Goal: Information Seeking & Learning: Learn about a topic

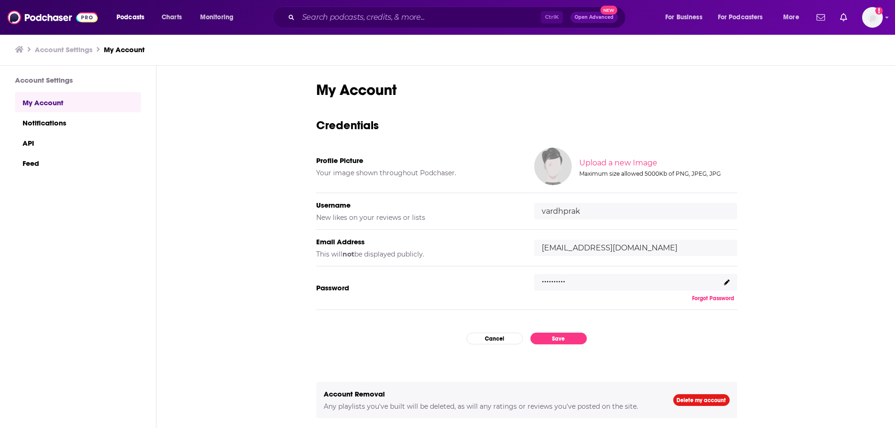
click at [125, 15] on span "Podcasts" at bounding box center [131, 17] width 28 height 13
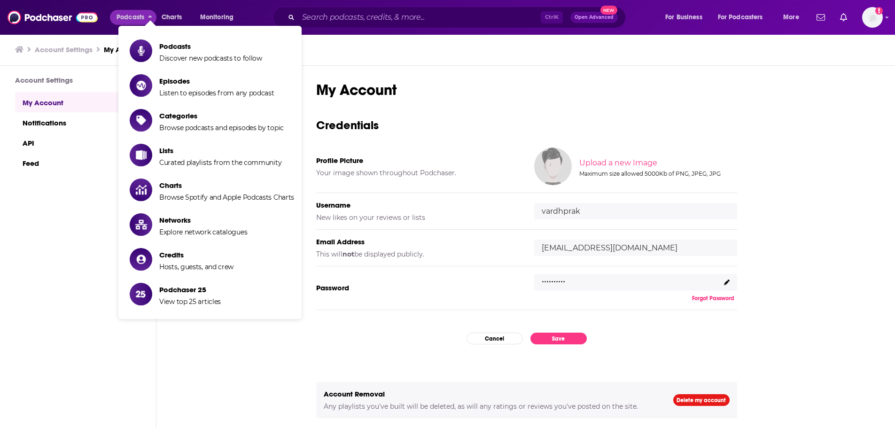
click at [293, 9] on div "Ctrl K Open Advanced New" at bounding box center [448, 18] width 353 height 22
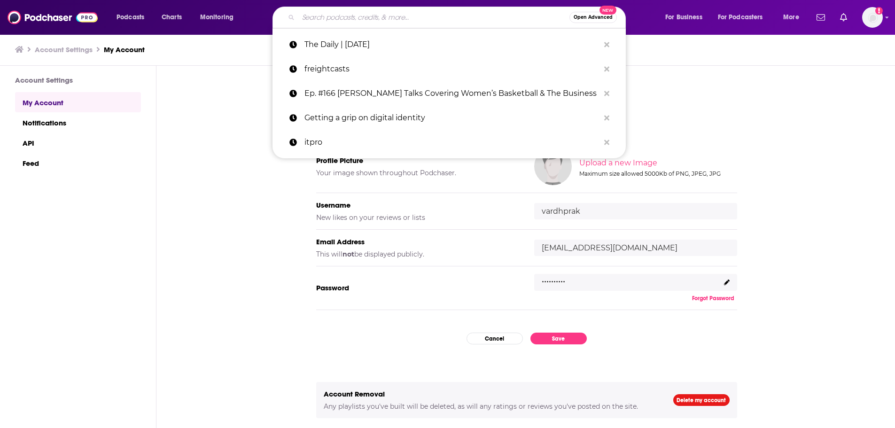
click at [312, 20] on input "Search podcasts, credits, & more..." at bounding box center [433, 17] width 271 height 15
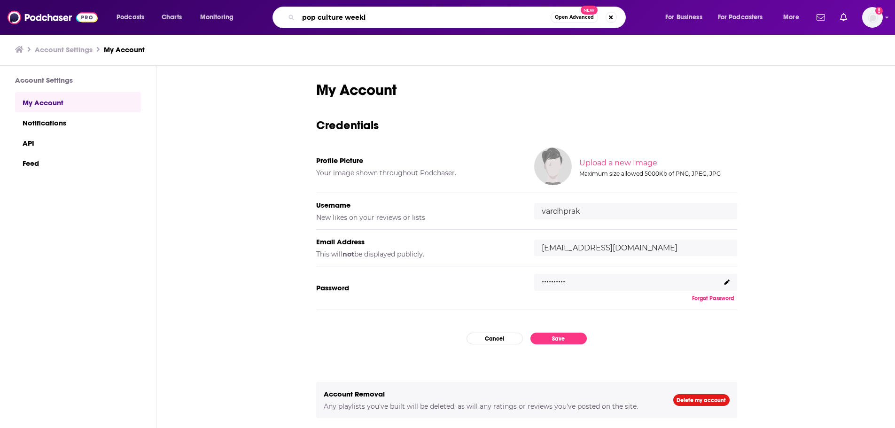
type input "pop culture weekly"
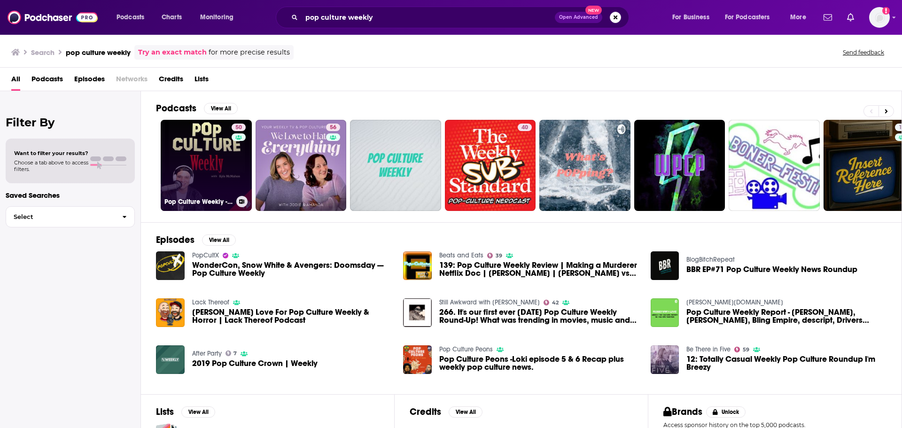
click at [225, 182] on link "50 Pop Culture Weekly - Celebrity Interviews & Entertainment News" at bounding box center [206, 165] width 91 height 91
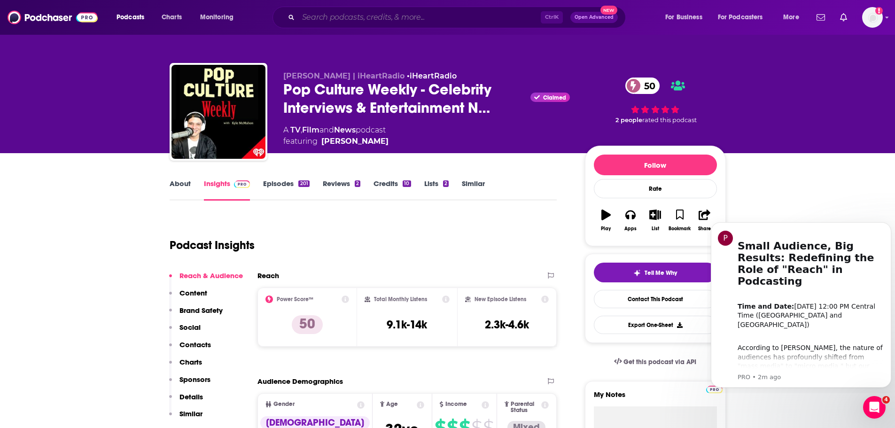
click at [476, 15] on input "Search podcasts, credits, & more..." at bounding box center [419, 17] width 242 height 15
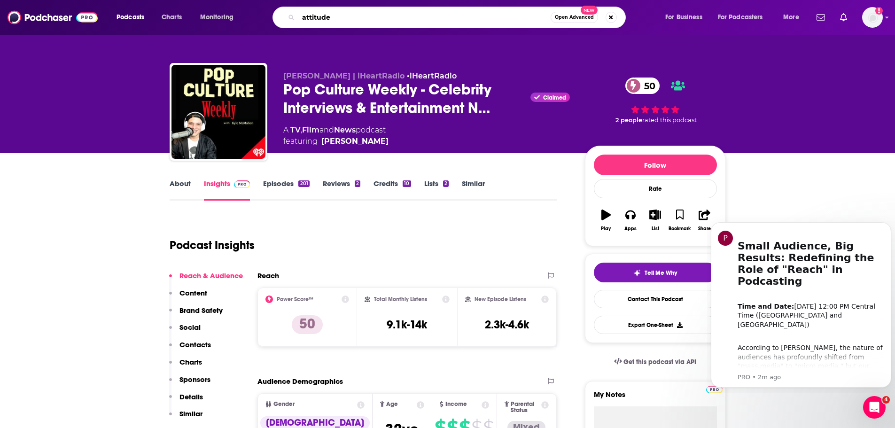
type input "attitudes"
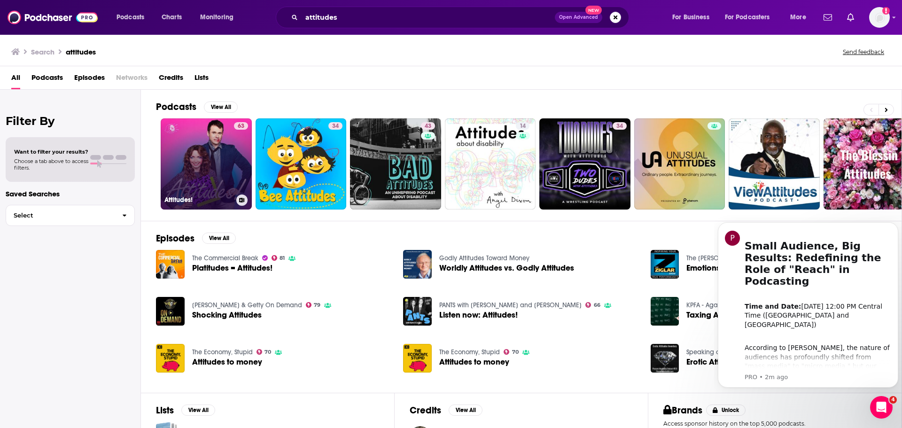
click at [214, 167] on link "63 Attitudes!" at bounding box center [206, 163] width 91 height 91
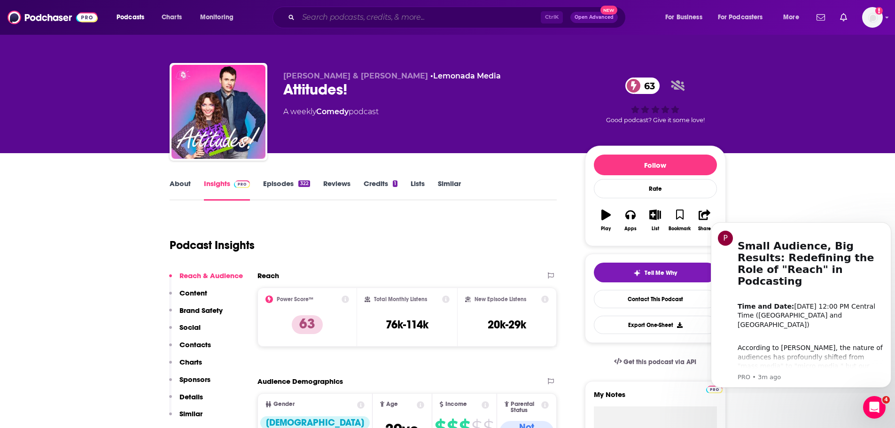
click at [489, 23] on input "Search podcasts, credits, & more..." at bounding box center [419, 17] width 242 height 15
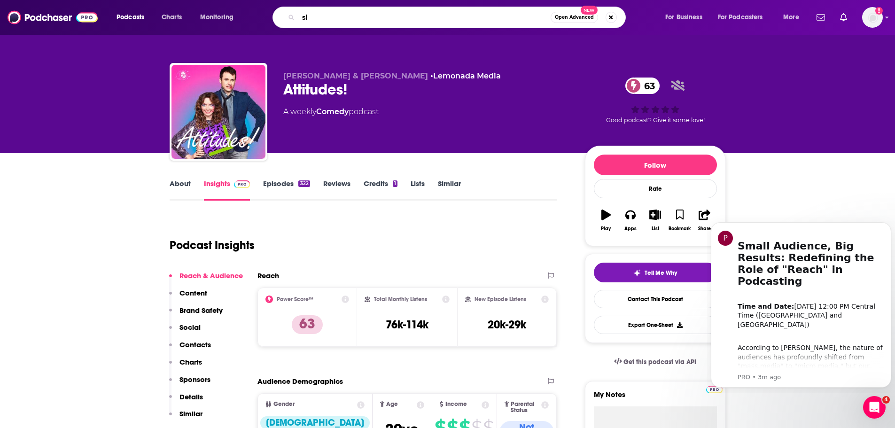
type input "s"
type input "club [PERSON_NAME]"
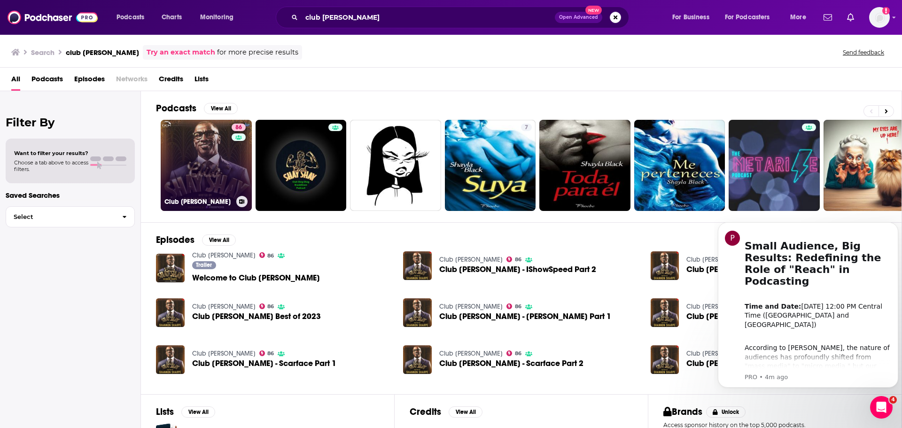
click at [210, 165] on link "86 Club [PERSON_NAME]" at bounding box center [206, 165] width 91 height 91
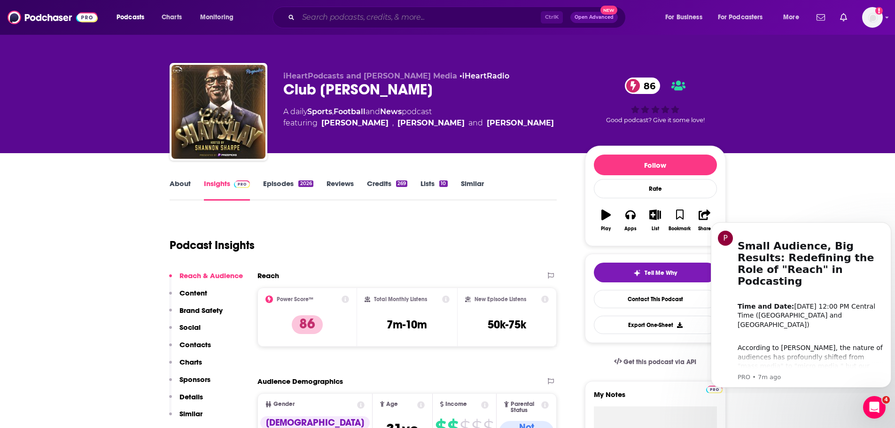
click at [450, 19] on input "Search podcasts, credits, & more..." at bounding box center [419, 17] width 242 height 15
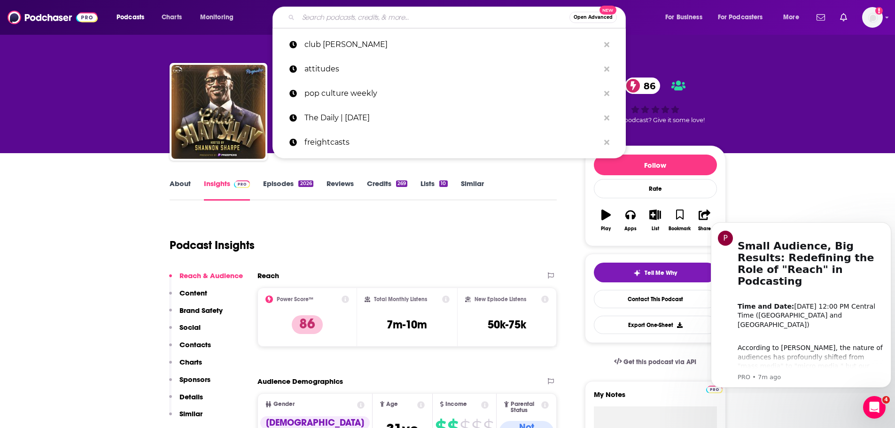
click at [329, 233] on div "Podcast Insights" at bounding box center [360, 240] width 380 height 48
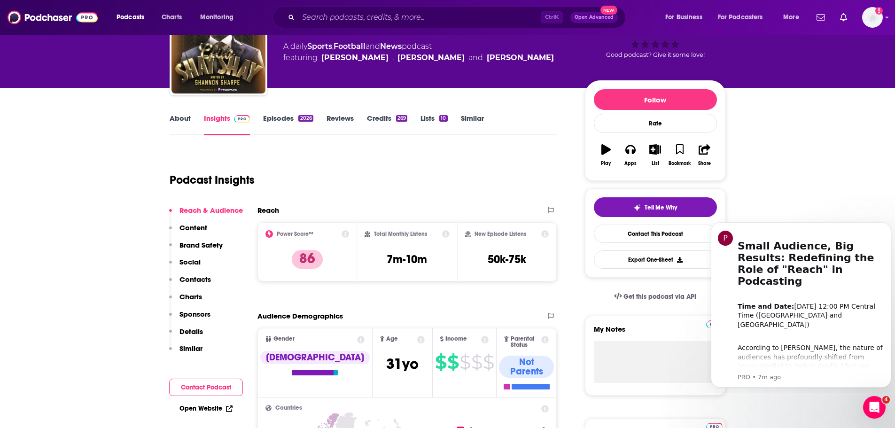
scroll to position [141, 0]
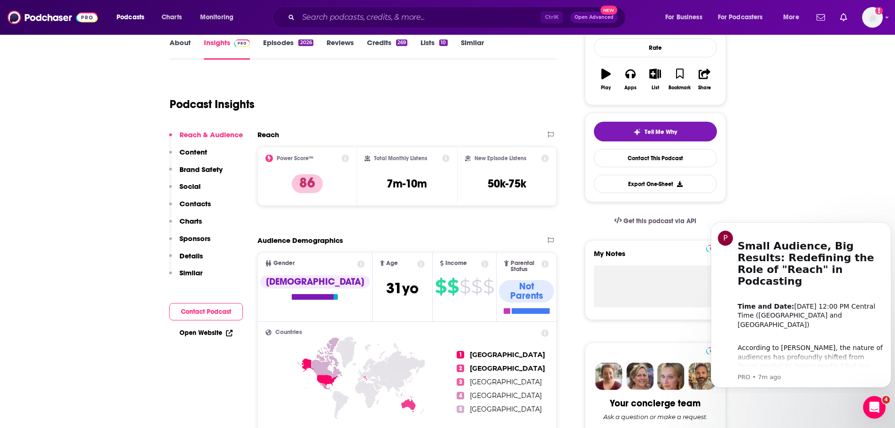
click at [190, 48] on link "About" at bounding box center [180, 49] width 21 height 22
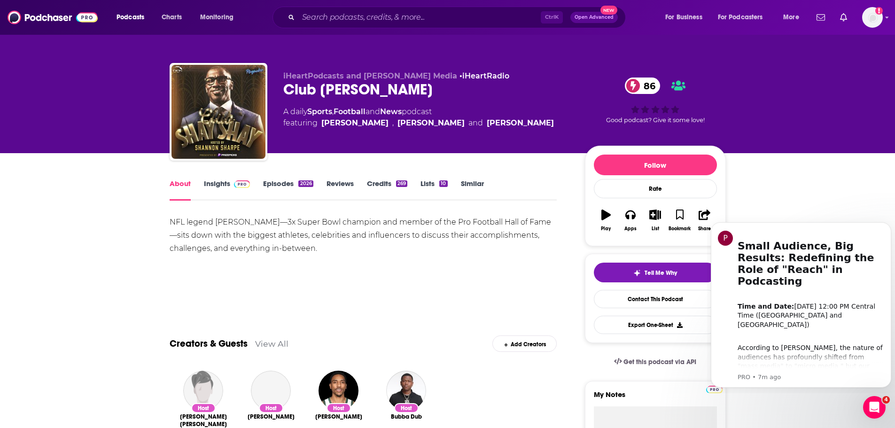
click at [259, 224] on div "NFL legend [PERSON_NAME]—3x Super Bowl champion and member of the Pro Football …" at bounding box center [364, 235] width 388 height 39
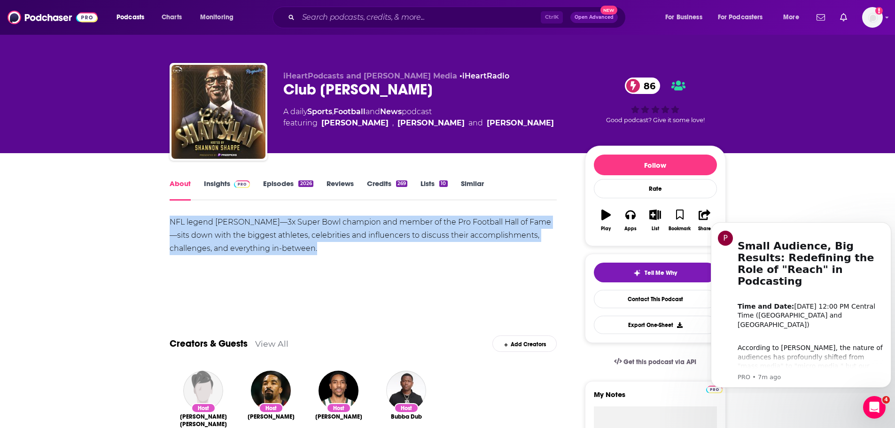
copy div "NFL legend [PERSON_NAME]—3x Super Bowl champion and member of the Pro Football …"
click at [475, 14] on input "Search podcasts, credits, & more..." at bounding box center [419, 17] width 242 height 15
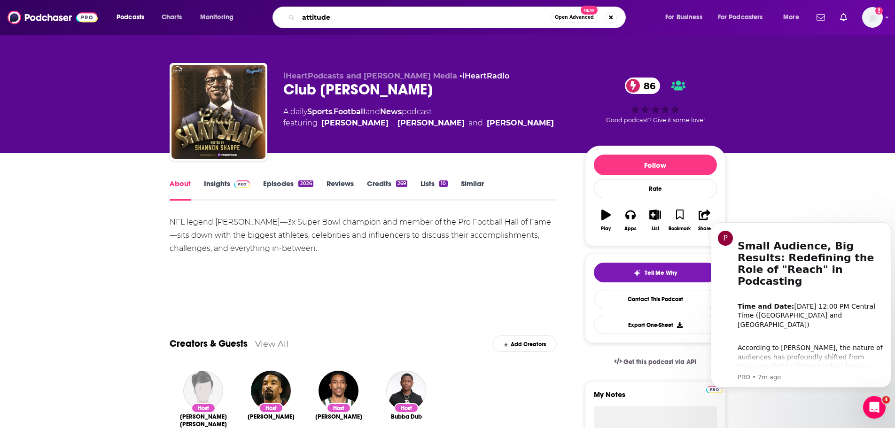
type input "attitudes"
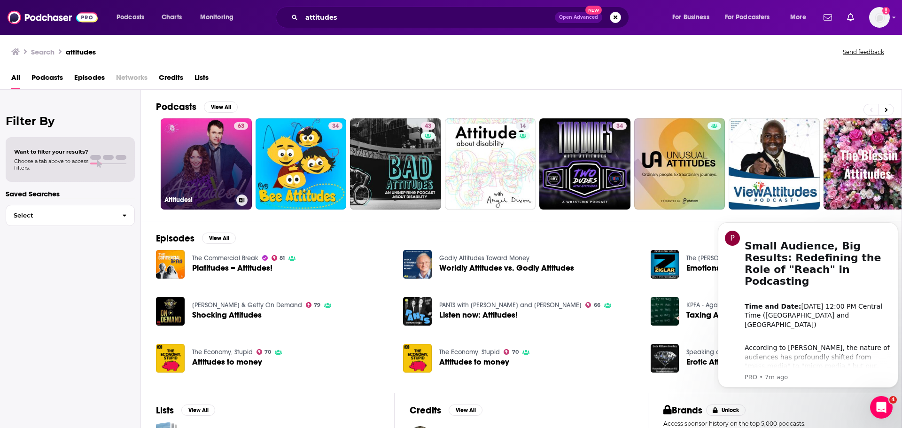
click at [183, 151] on link "63 Attitudes!" at bounding box center [206, 163] width 91 height 91
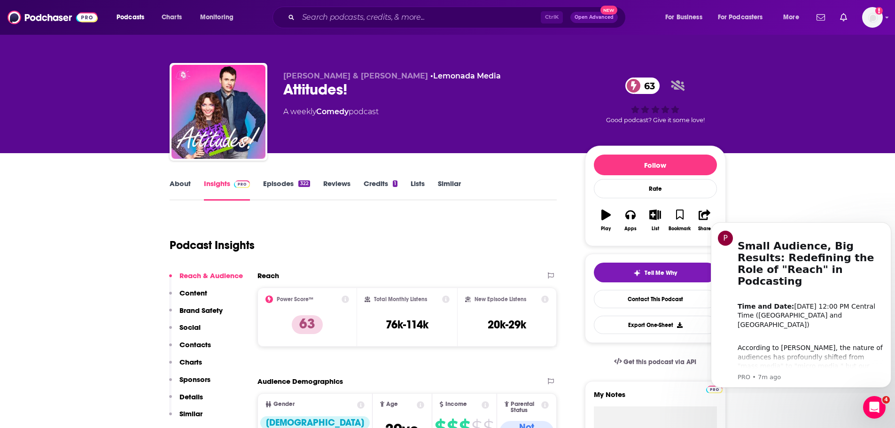
click at [182, 194] on link "About" at bounding box center [180, 190] width 21 height 22
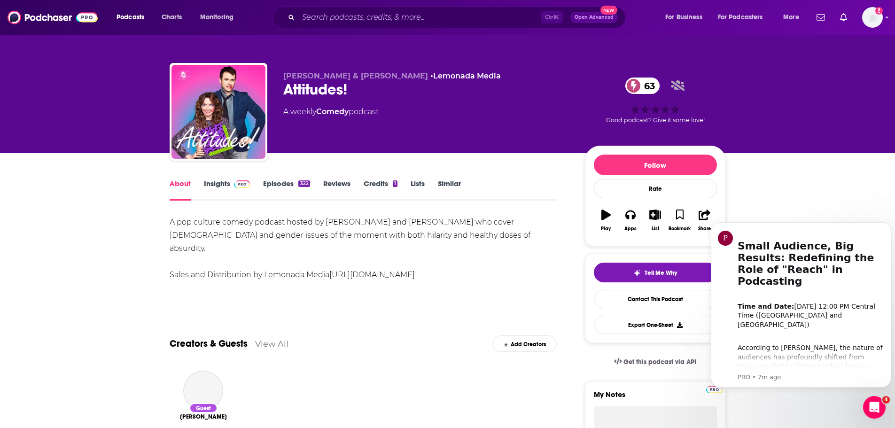
click at [295, 227] on div "A pop culture comedy podcast hosted by [PERSON_NAME] and [PERSON_NAME] who cove…" at bounding box center [364, 249] width 388 height 66
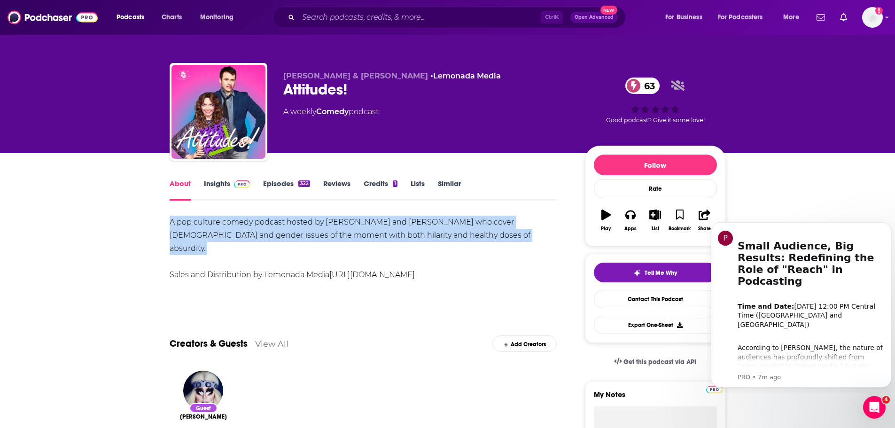
copy div "A pop culture comedy podcast hosted by [PERSON_NAME] and [PERSON_NAME] who cove…"
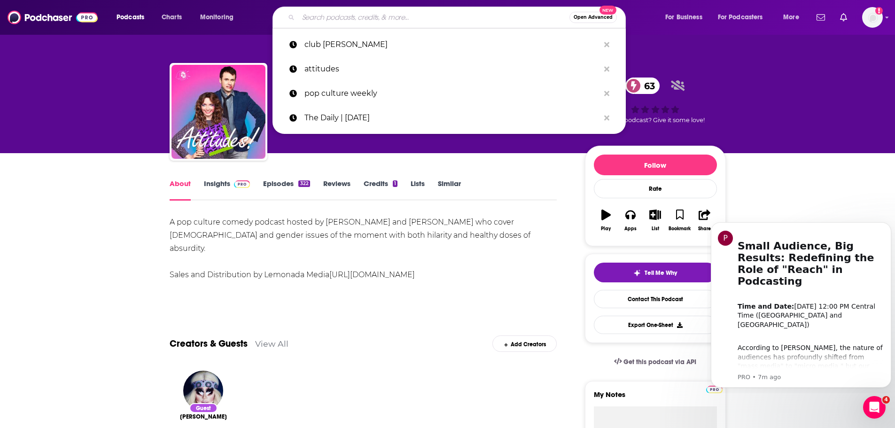
click at [470, 20] on input "Search podcasts, credits, & more..." at bounding box center [433, 17] width 271 height 15
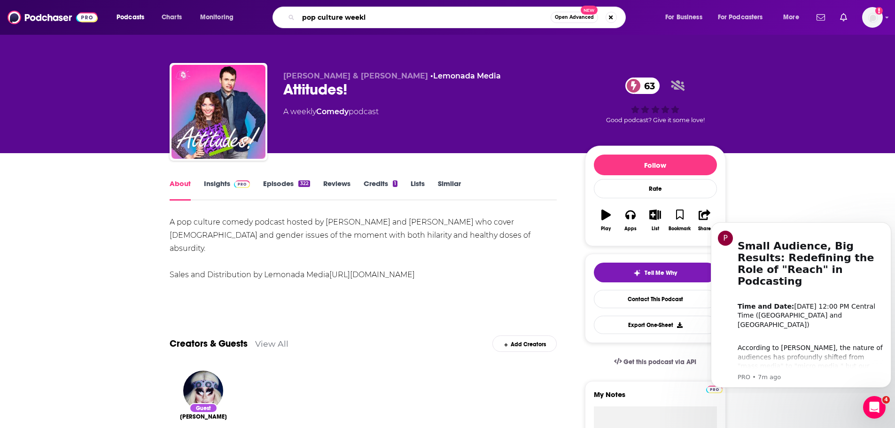
type input "pop culture weekly"
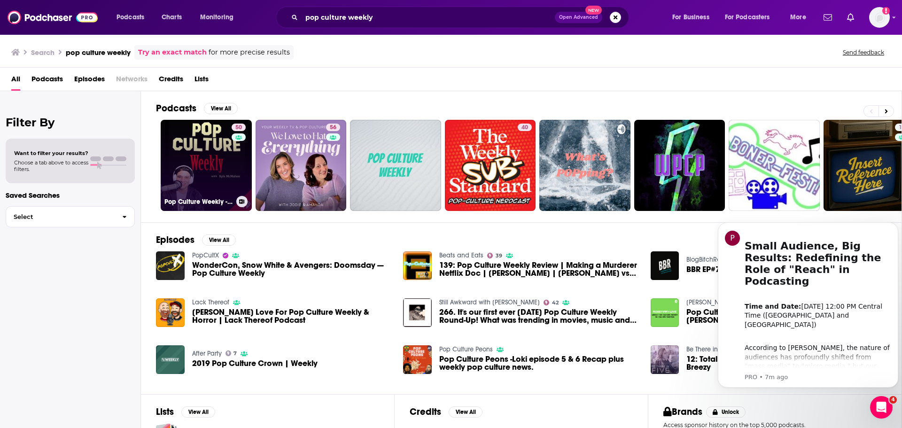
click at [190, 184] on link "50 Pop Culture Weekly - Celebrity Interviews & Entertainment News" at bounding box center [206, 165] width 91 height 91
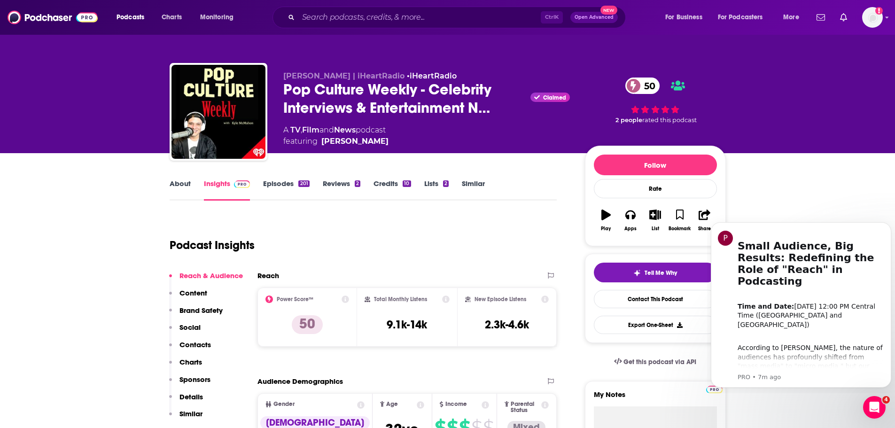
click at [182, 189] on link "About" at bounding box center [180, 190] width 21 height 22
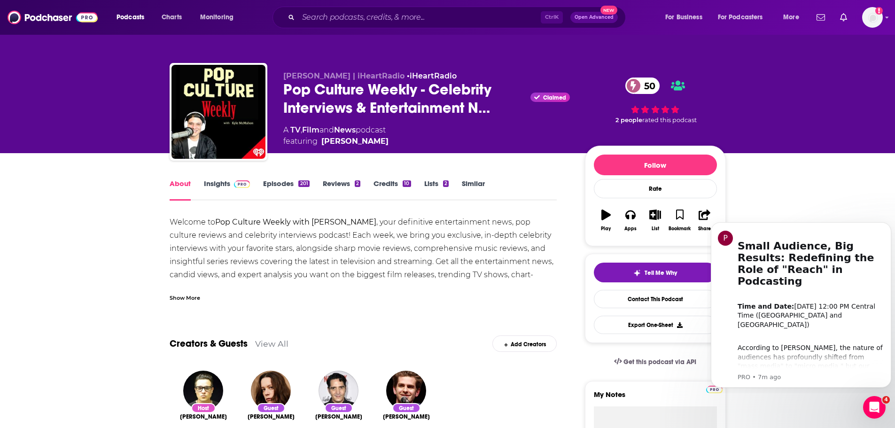
click at [313, 224] on b "Pop Culture Weekly with [PERSON_NAME]" at bounding box center [295, 222] width 161 height 9
click at [411, 237] on div "Welcome to Pop Culture Weekly with [PERSON_NAME] , your definitive entertainmen…" at bounding box center [364, 314] width 388 height 197
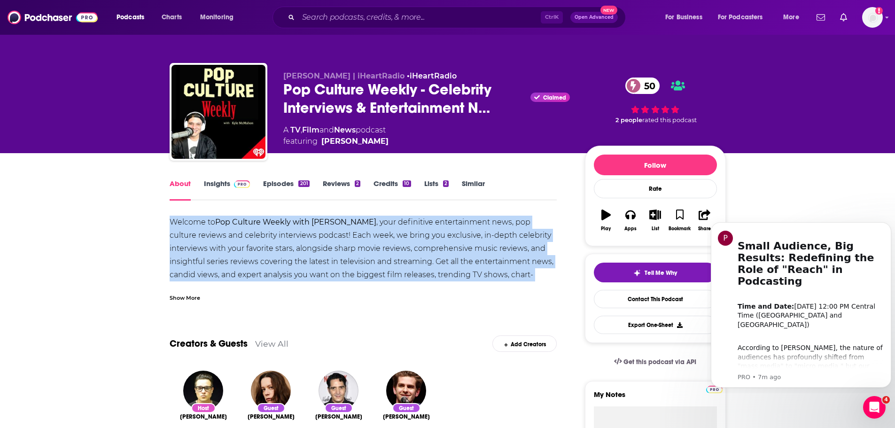
copy div "Welcome to Pop Culture Weekly with [PERSON_NAME] , your definitive entertainmen…"
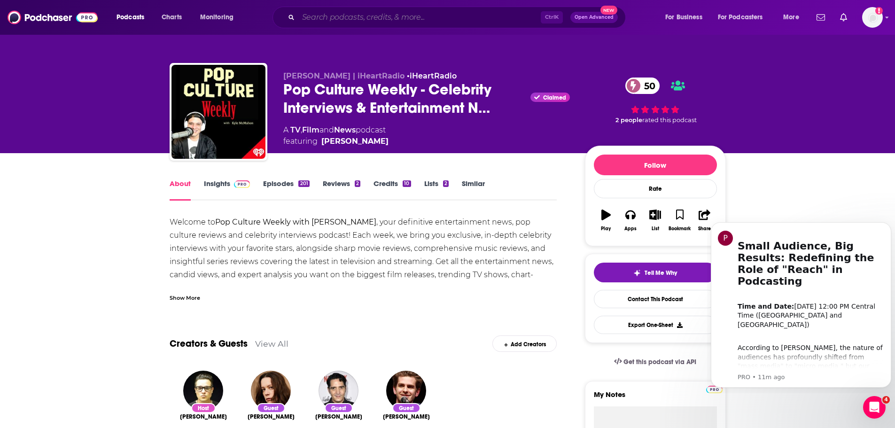
click at [495, 16] on input "Search podcasts, credits, & more..." at bounding box center [419, 17] width 242 height 15
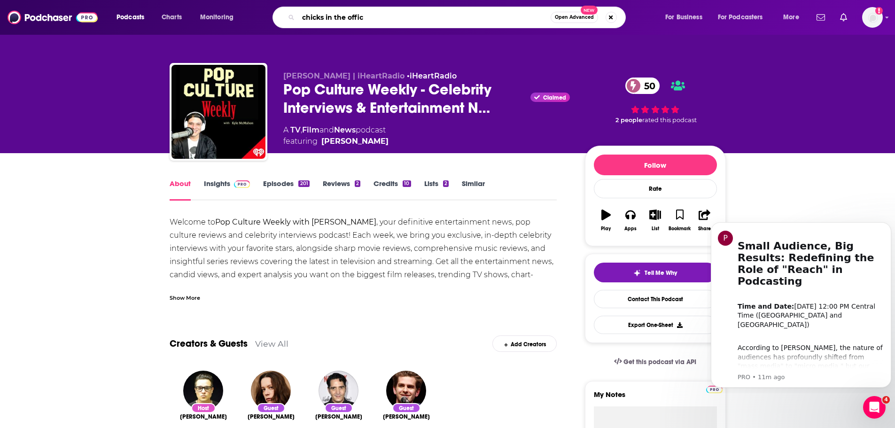
type input "chicks in the office"
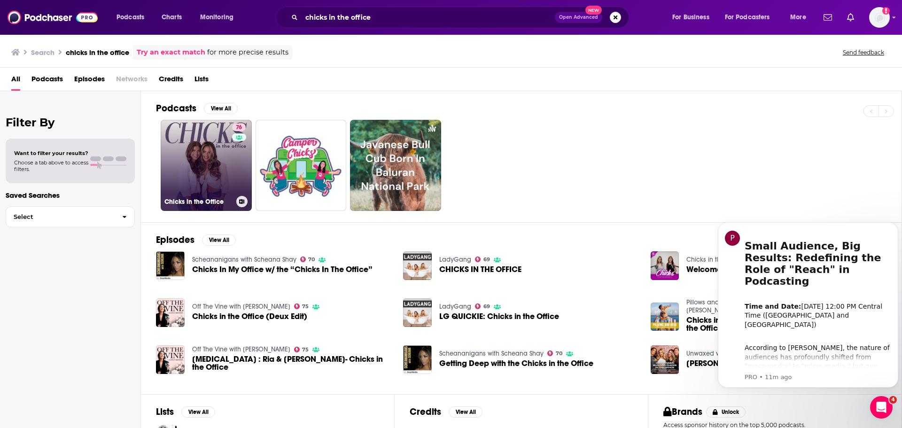
click at [206, 159] on link "76 Chicks in the Office" at bounding box center [206, 165] width 91 height 91
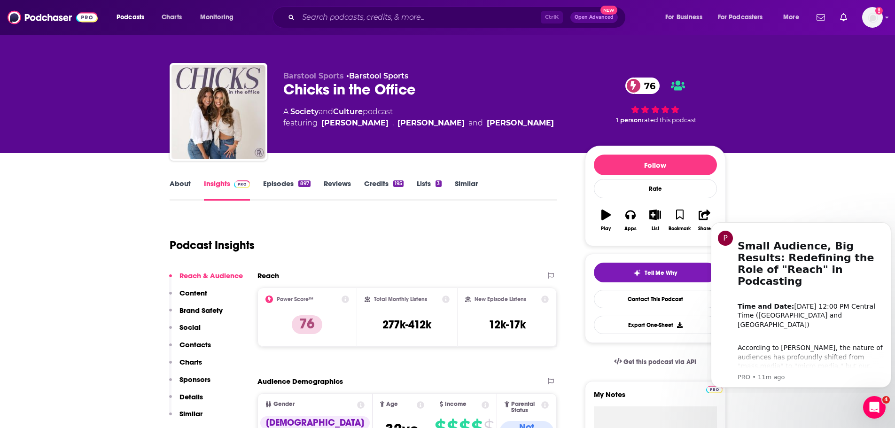
click at [186, 189] on link "About" at bounding box center [180, 190] width 21 height 22
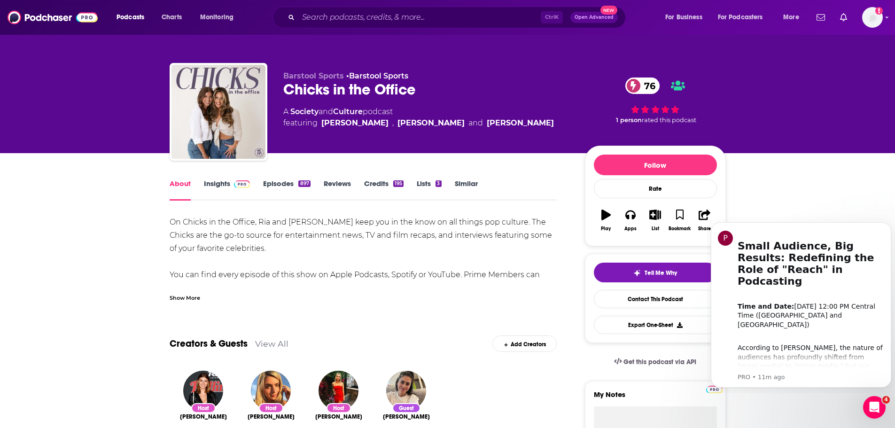
click at [220, 220] on div "On Chicks in the Office, Ria and [PERSON_NAME] keep you in the know on all thin…" at bounding box center [364, 255] width 388 height 79
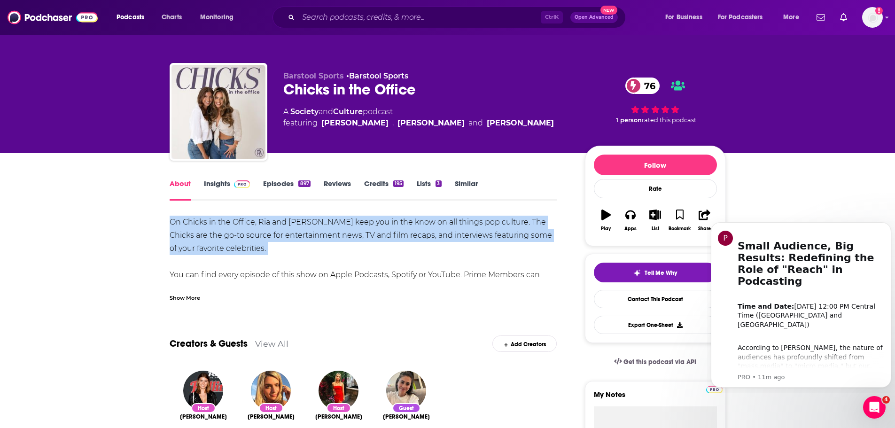
click at [220, 220] on div "On Chicks in the Office, Ria and [PERSON_NAME] keep you in the know on all thin…" at bounding box center [364, 255] width 388 height 79
copy div "On Chicks in the Office, Ria and [PERSON_NAME] keep you in the know on all thin…"
click at [443, 16] on input "Search podcasts, credits, & more..." at bounding box center [419, 17] width 242 height 15
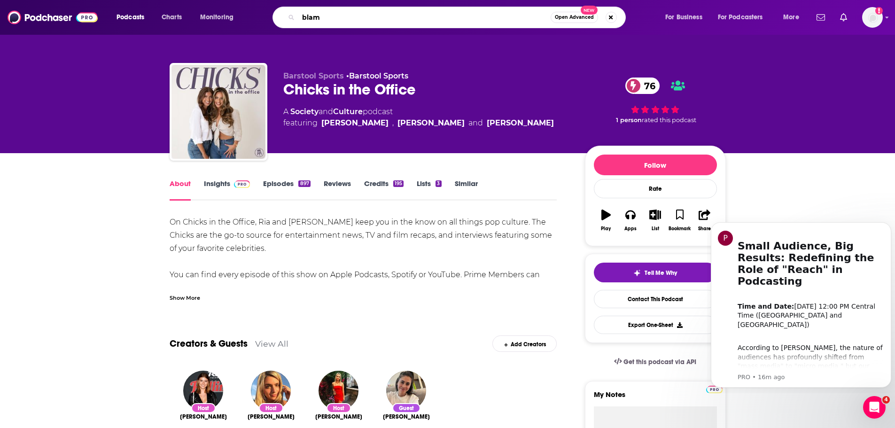
type input "blamo"
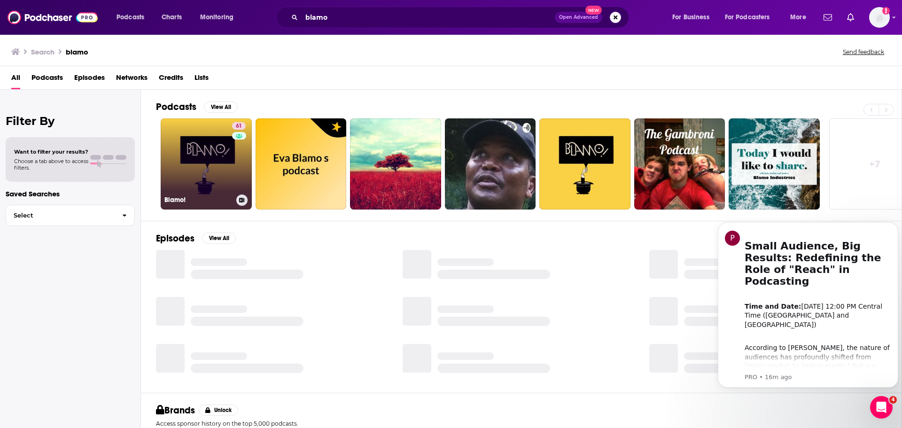
click at [220, 152] on link "61 Blamo!" at bounding box center [206, 163] width 91 height 91
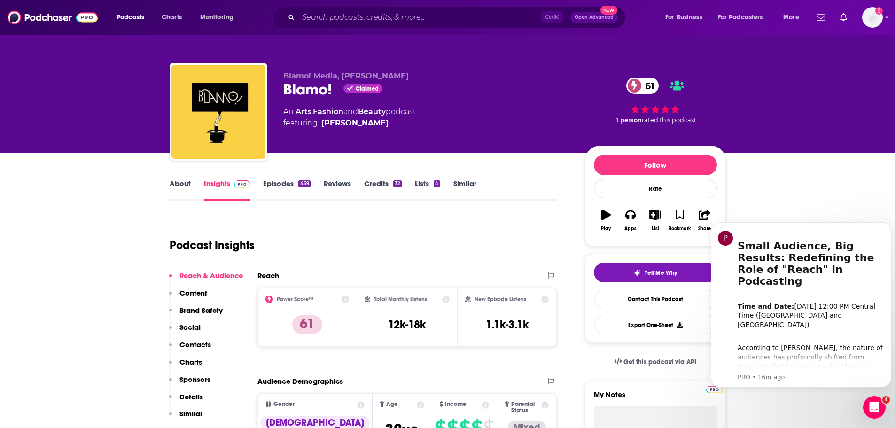
click at [177, 191] on link "About" at bounding box center [180, 190] width 21 height 22
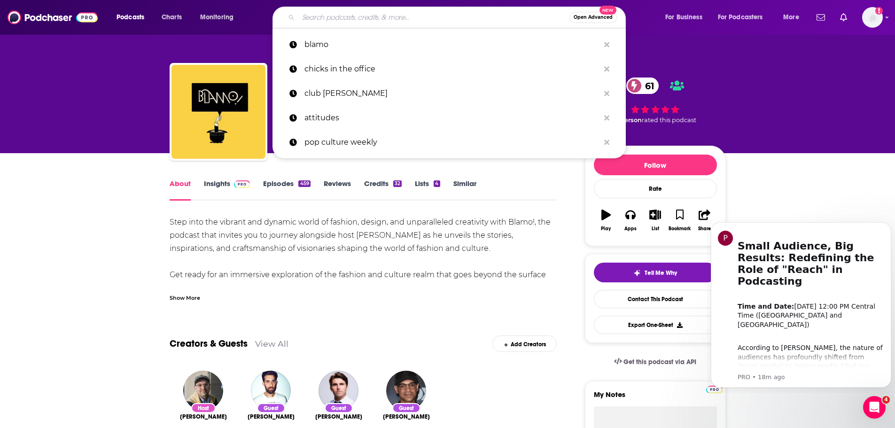
click at [364, 15] on input "Search podcasts, credits, & more..." at bounding box center [433, 17] width 271 height 15
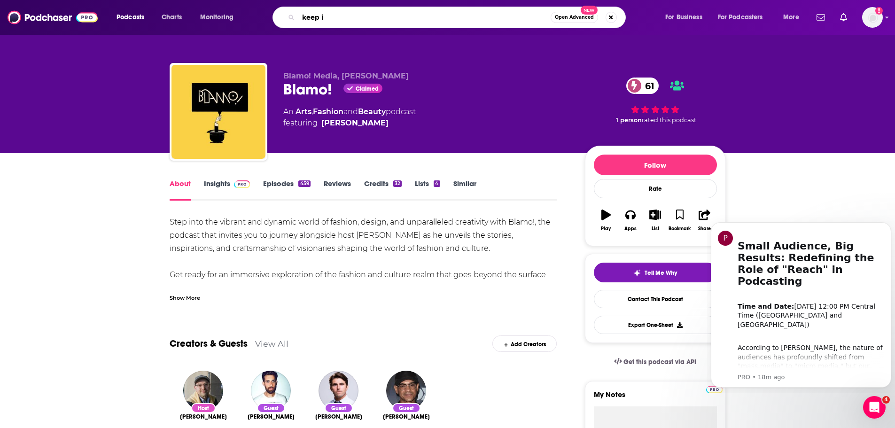
type input "keep it"
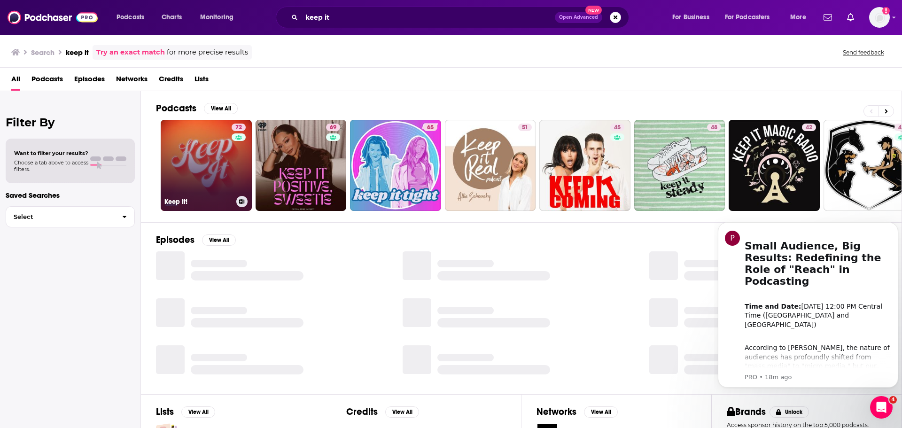
click at [226, 178] on link "72 Keep It!" at bounding box center [206, 165] width 91 height 91
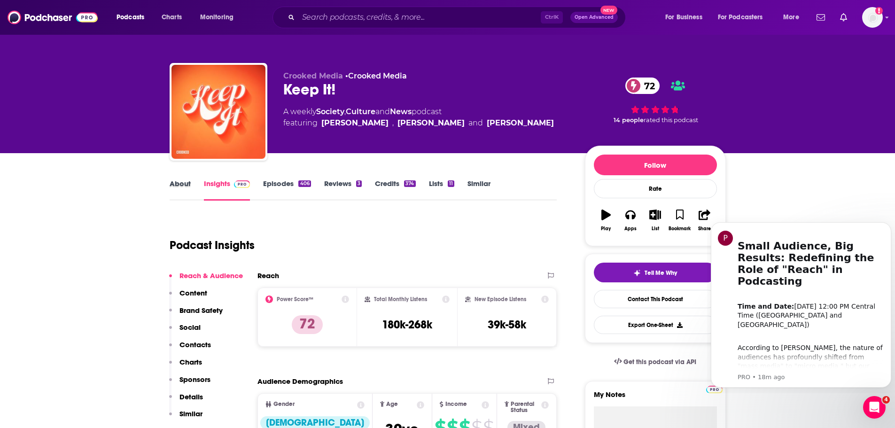
click at [190, 187] on div "About" at bounding box center [187, 190] width 34 height 22
click at [187, 186] on link "About" at bounding box center [180, 190] width 21 height 22
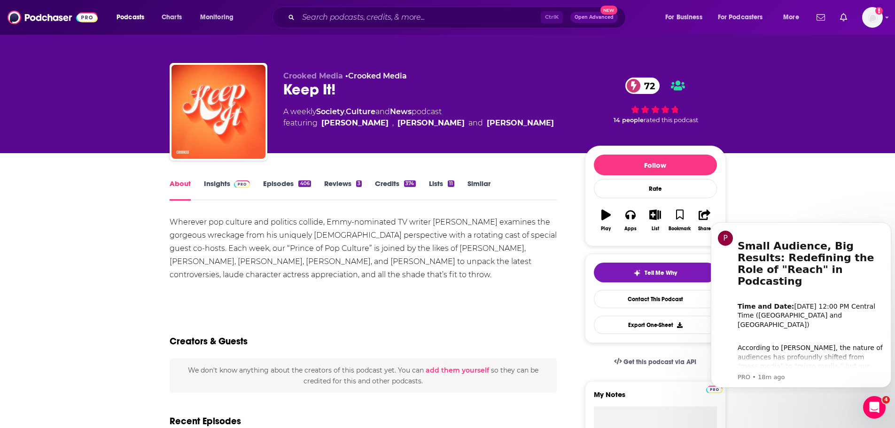
click at [256, 231] on div "Wherever pop culture and politics collide, Emmy-nominated TV writer [PERSON_NAM…" at bounding box center [364, 249] width 388 height 66
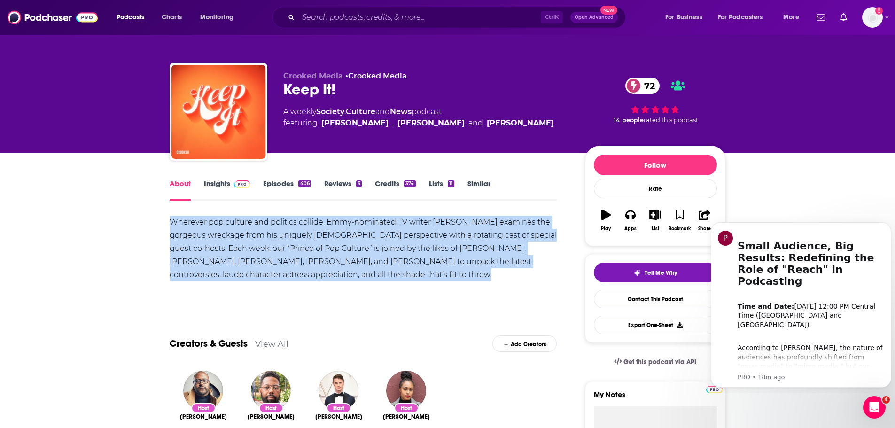
copy div "Wherever pop culture and politics collide, Emmy-nominated TV writer [PERSON_NAM…"
click at [241, 185] on img at bounding box center [242, 184] width 16 height 8
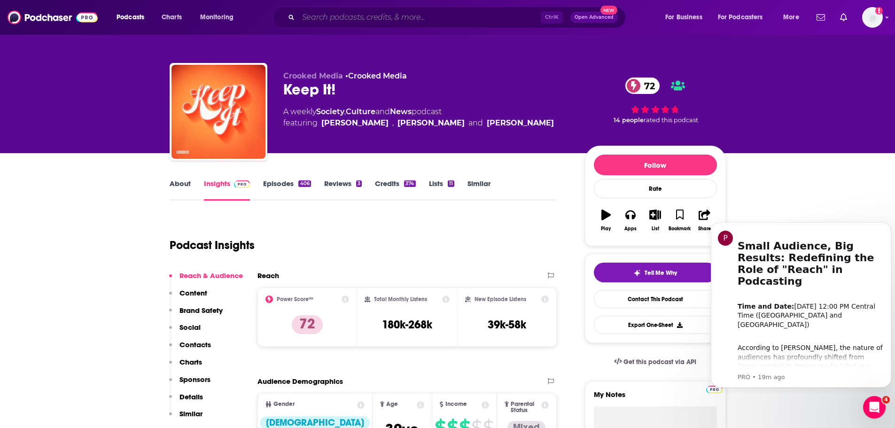
click at [397, 16] on input "Search podcasts, credits, & more..." at bounding box center [419, 17] width 242 height 15
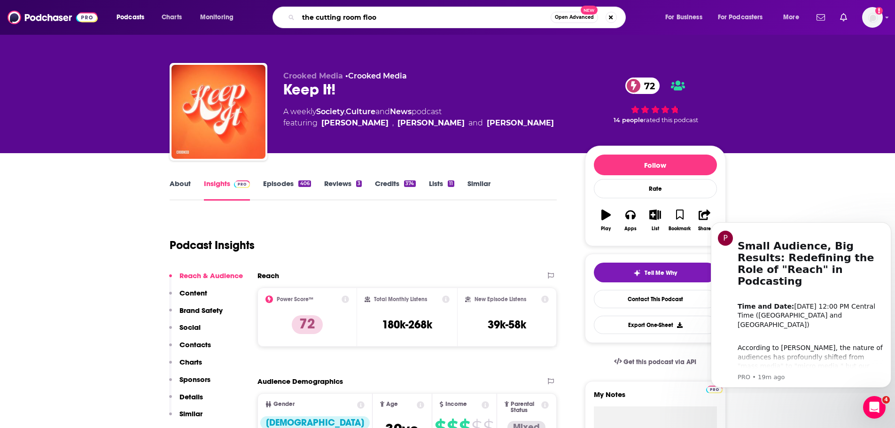
type input "the cutting room floor"
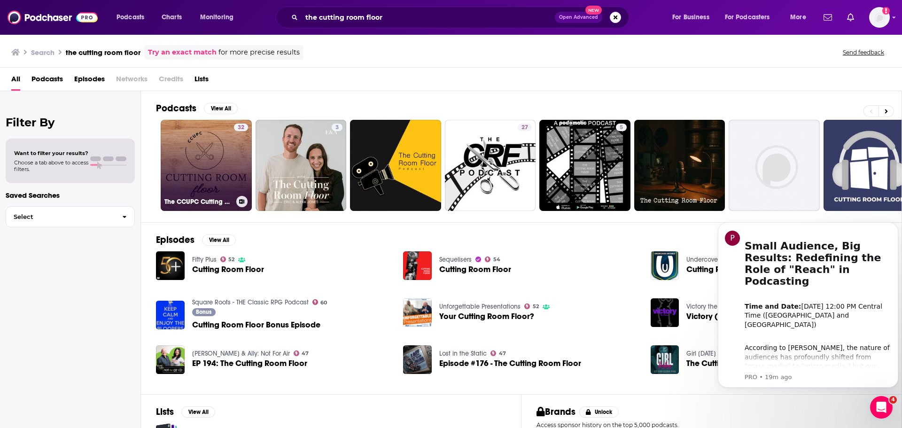
click at [243, 133] on div "32" at bounding box center [241, 160] width 14 height 72
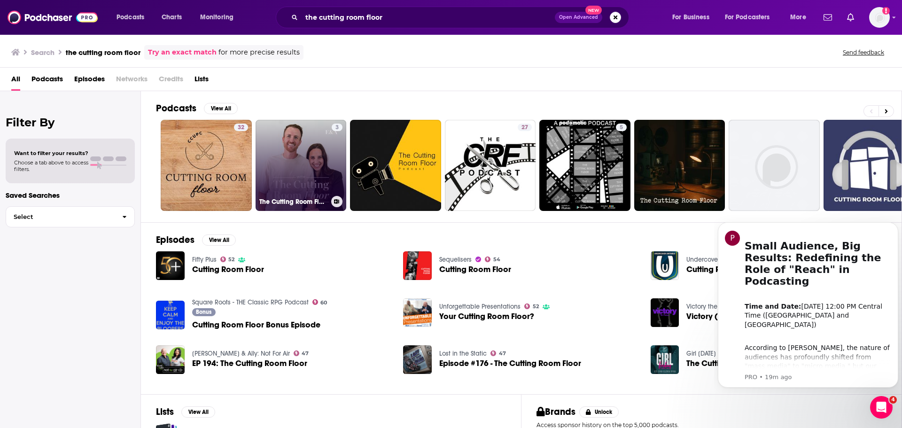
click at [290, 163] on link "3 The Cutting Room Floor" at bounding box center [301, 165] width 91 height 91
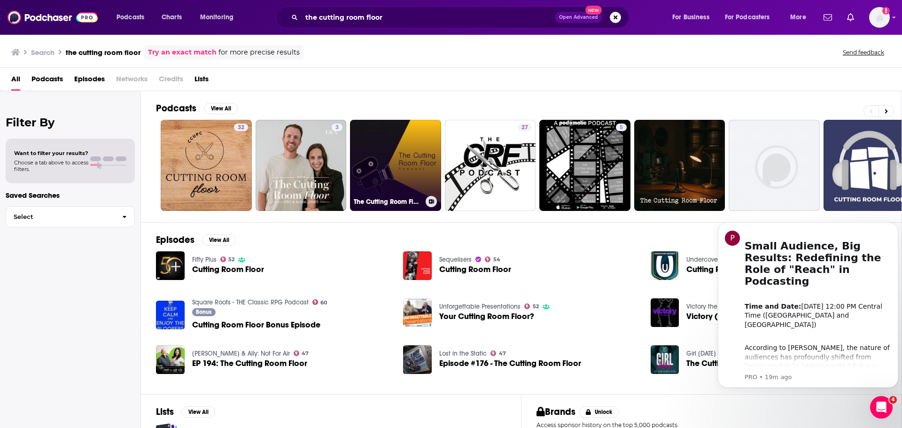
click at [386, 157] on link "The Cutting Room Floor" at bounding box center [395, 165] width 91 height 91
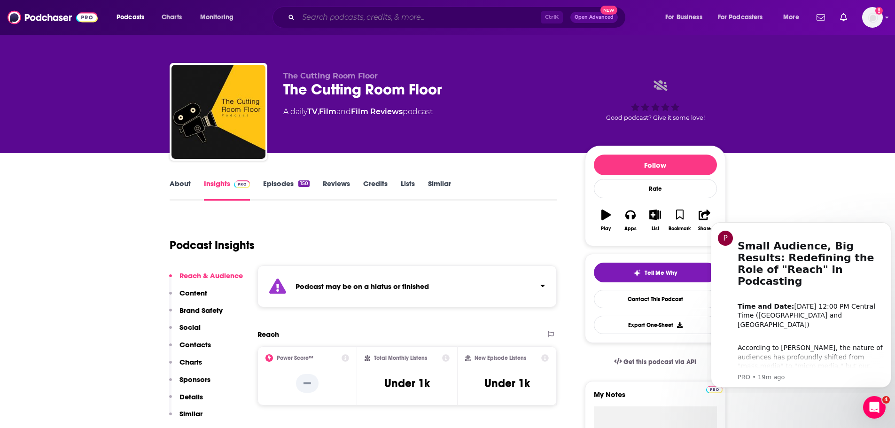
click at [513, 16] on input "Search podcasts, credits, & more..." at bounding box center [419, 17] width 242 height 15
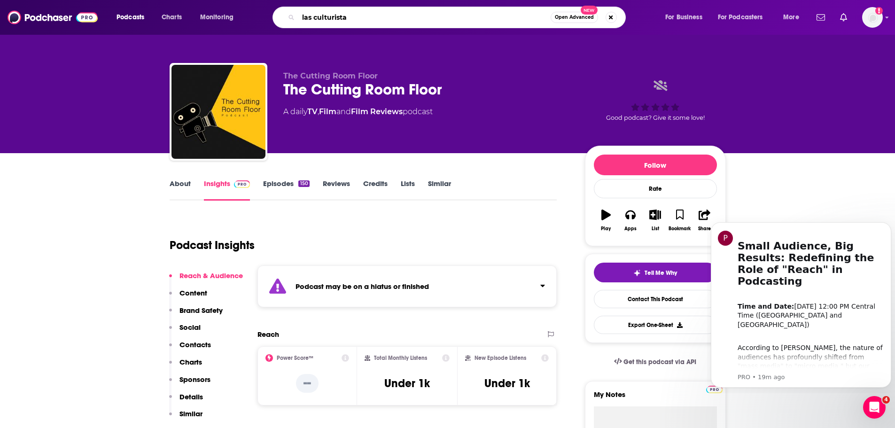
type input "las culturistas"
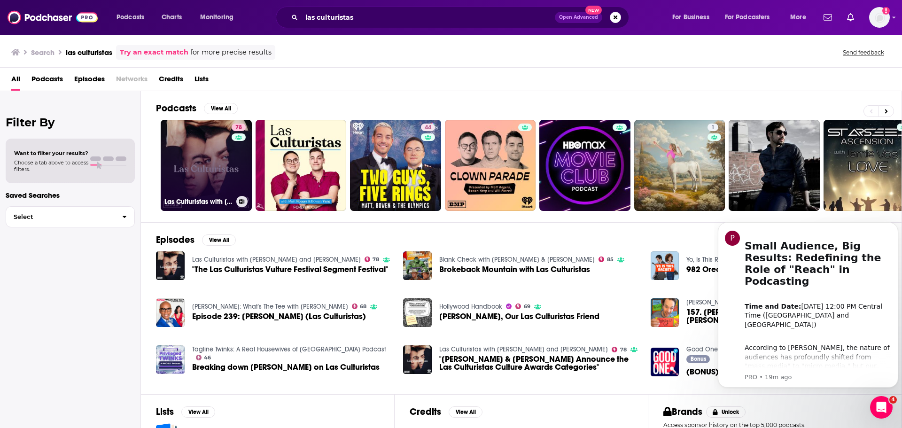
click at [188, 172] on link "78 Las Culturistas with [PERSON_NAME] and [PERSON_NAME]" at bounding box center [206, 165] width 91 height 91
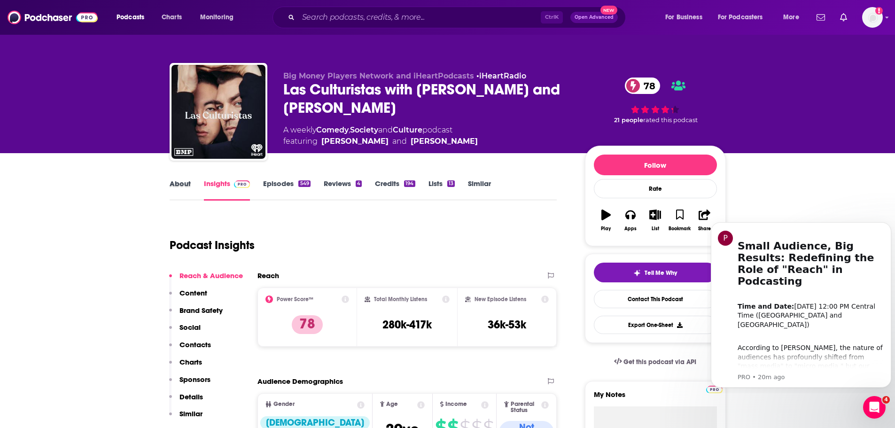
click at [191, 181] on div "About" at bounding box center [187, 190] width 34 height 22
click at [185, 182] on link "About" at bounding box center [180, 190] width 21 height 22
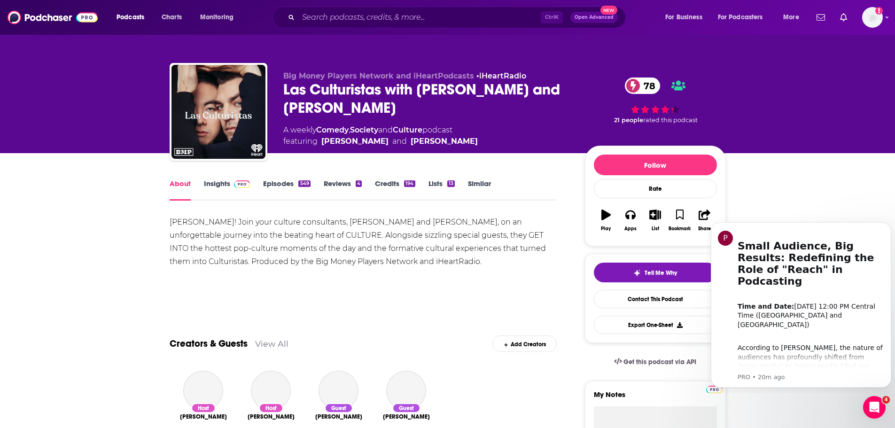
click at [289, 231] on div "[PERSON_NAME]! Join your culture consultants, [PERSON_NAME] and [PERSON_NAME], …" at bounding box center [364, 242] width 388 height 53
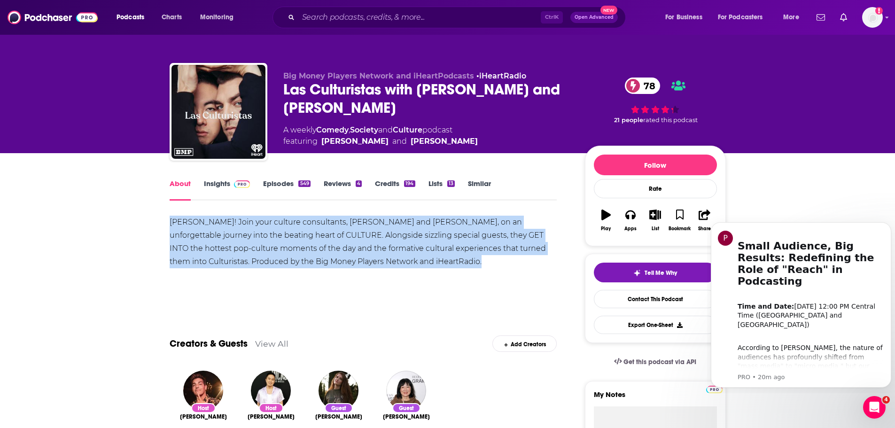
copy div "[PERSON_NAME]! Join your culture consultants, [PERSON_NAME] and [PERSON_NAME], …"
click at [450, 11] on input "Search podcasts, credits, & more..." at bounding box center [419, 17] width 242 height 15
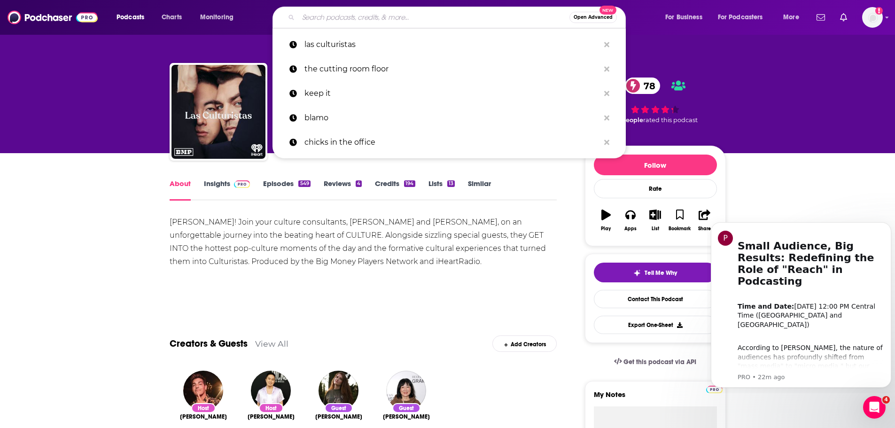
type input "o"
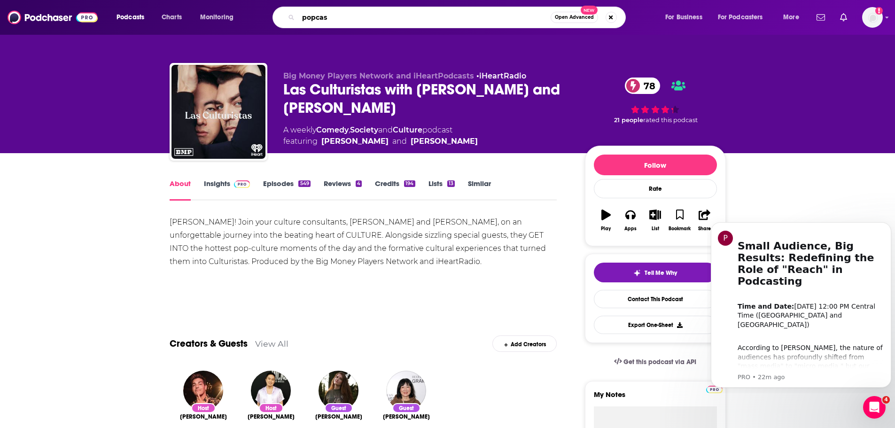
type input "popcast"
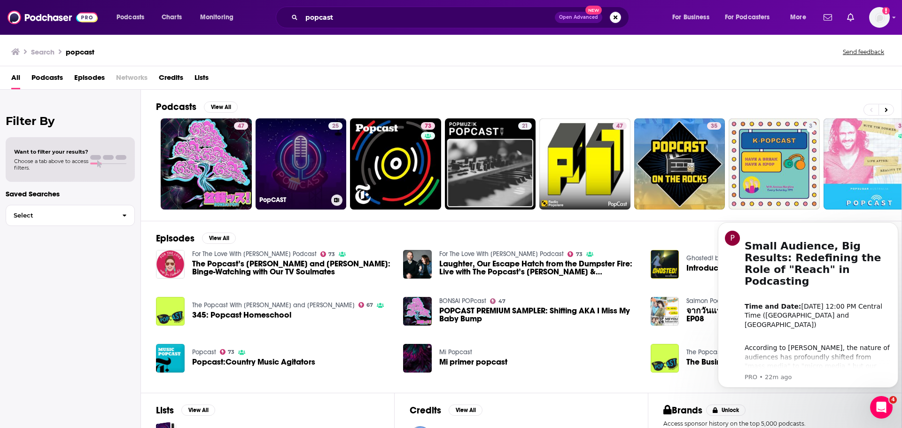
click at [287, 162] on link "25 PopCAST" at bounding box center [301, 163] width 91 height 91
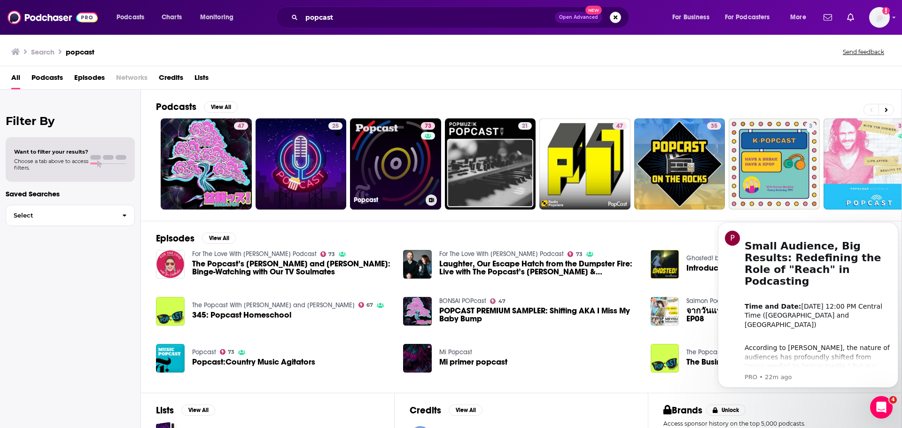
click at [389, 146] on link "73 Popcast" at bounding box center [395, 163] width 91 height 91
